Goal: Transaction & Acquisition: Purchase product/service

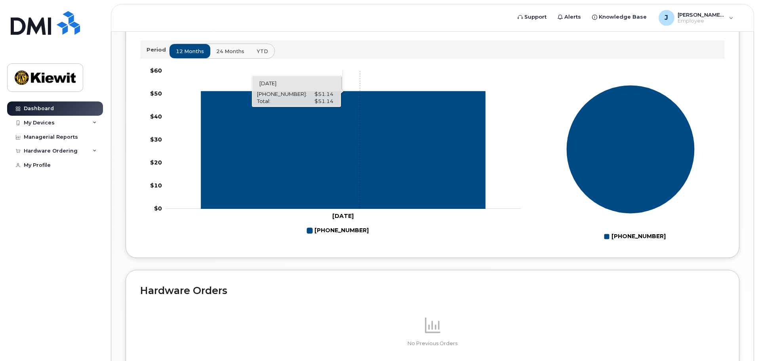
scroll to position [363, 0]
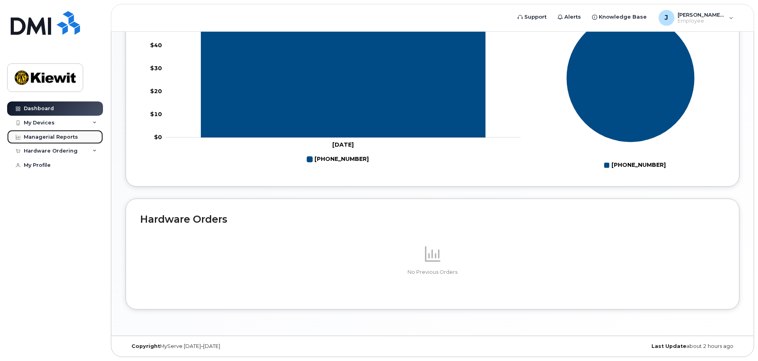
click at [48, 136] on div "Managerial Reports" at bounding box center [51, 137] width 54 height 6
drag, startPoint x: 314, startPoint y: 268, endPoint x: 321, endPoint y: 268, distance: 7.5
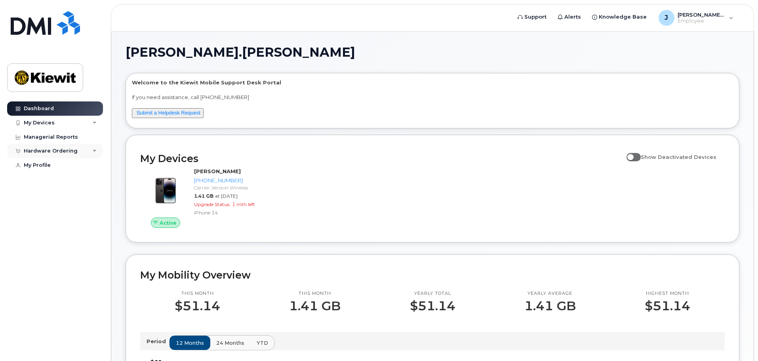
click at [89, 152] on div "Hardware Ordering" at bounding box center [55, 151] width 96 height 14
click at [57, 167] on link "New Order" at bounding box center [62, 165] width 82 height 15
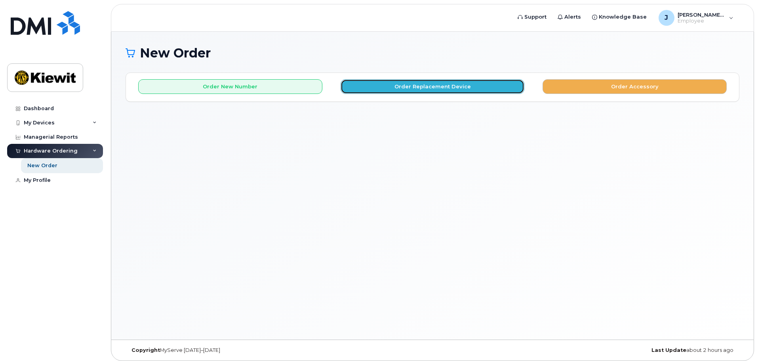
click at [424, 91] on button "Order Replacement Device" at bounding box center [433, 86] width 184 height 15
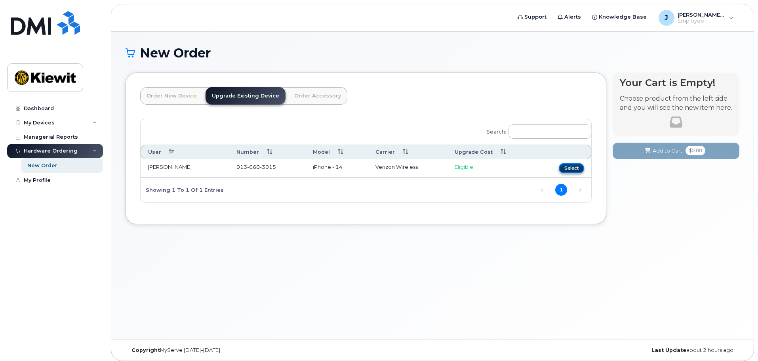
click at [569, 166] on button "Select" at bounding box center [571, 168] width 25 height 10
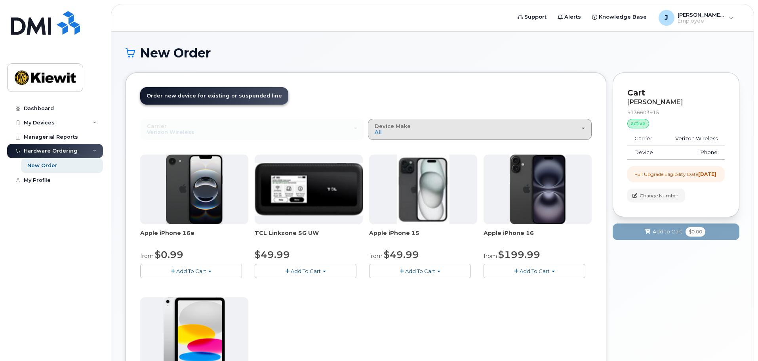
click at [520, 131] on div "Device Make All iPhone Modem Tablet" at bounding box center [480, 129] width 210 height 12
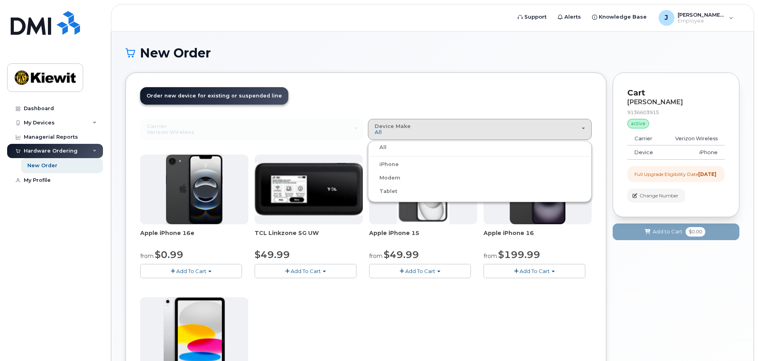
click at [395, 163] on label "iPhone" at bounding box center [384, 165] width 29 height 10
click at [0, 0] on input "iPhone" at bounding box center [0, 0] width 0 height 0
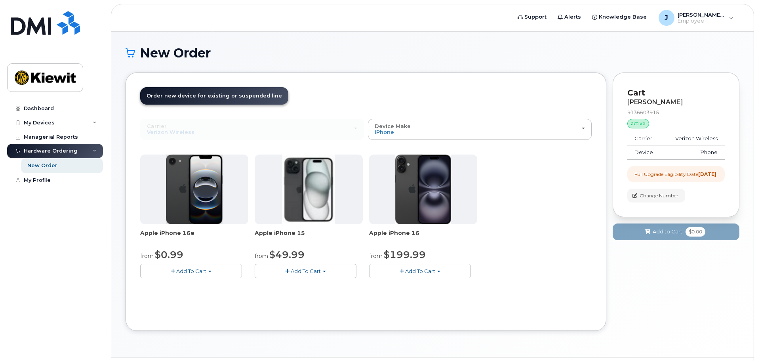
click at [55, 149] on div "Hardware Ordering" at bounding box center [51, 151] width 54 height 6
click at [52, 135] on div "Managerial Reports" at bounding box center [51, 137] width 54 height 6
